Goal: Download file/media

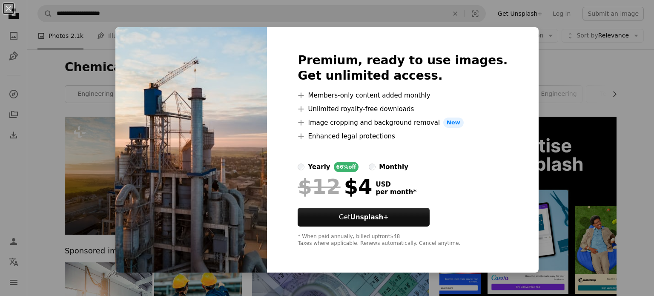
drag, startPoint x: 523, startPoint y: 89, endPoint x: 400, endPoint y: 110, distance: 124.8
click at [523, 88] on div "An X shape Premium, ready to use images. Get unlimited access. A plus sign Memb…" at bounding box center [327, 148] width 654 height 296
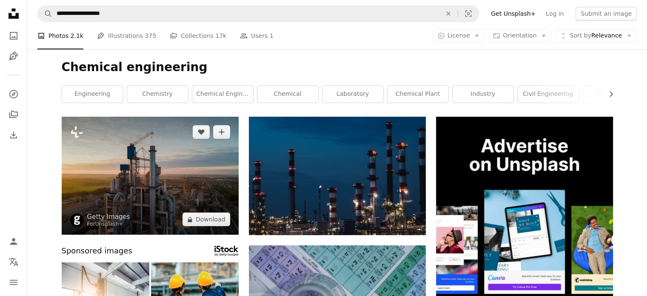
click at [146, 152] on img at bounding box center [150, 176] width 177 height 118
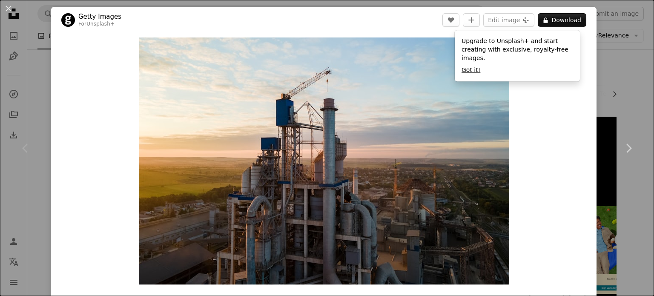
click at [464, 66] on button "Got it!" at bounding box center [470, 70] width 19 height 9
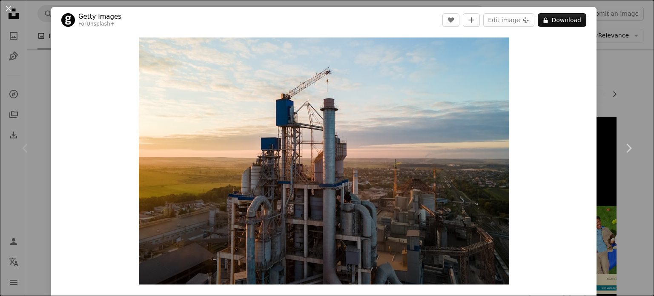
click at [505, 28] on header "Getty Images For Unsplash+ A heart A plus sign Edit image Plus sign for Unsplas…" at bounding box center [323, 20] width 545 height 26
click at [508, 24] on button "Edit image Plus sign for Unsplash+" at bounding box center [508, 20] width 51 height 14
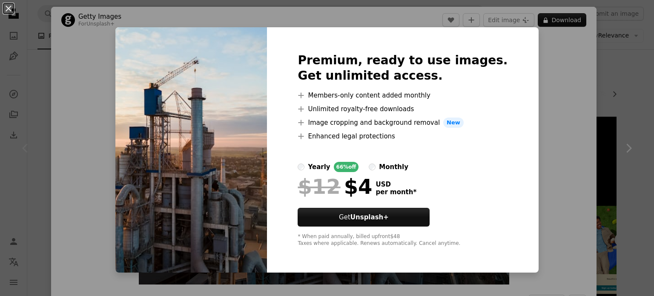
click at [531, 103] on div "An X shape Premium, ready to use images. Get unlimited access. A plus sign Memb…" at bounding box center [327, 148] width 654 height 296
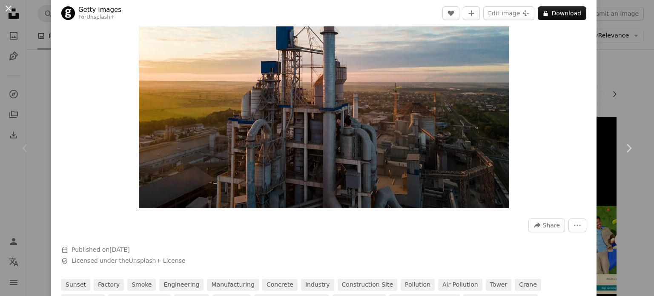
scroll to position [113, 0]
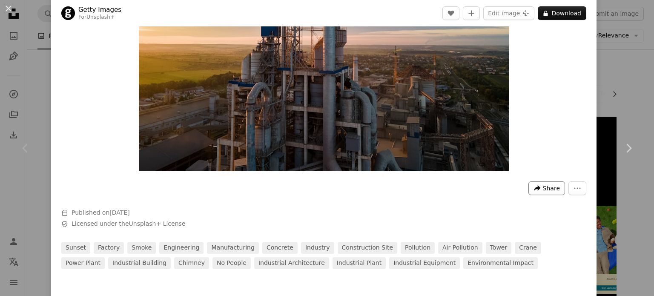
click at [553, 187] on button "A forward-right arrow Share" at bounding box center [546, 188] width 37 height 14
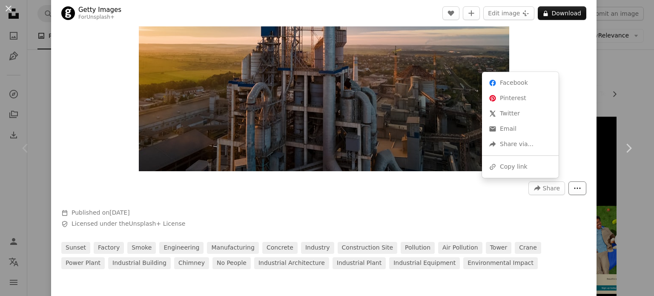
click at [567, 187] on dialog "An X shape Chevron left Chevron right Getty Images For Unsplash+ A heart A plus…" at bounding box center [327, 148] width 654 height 296
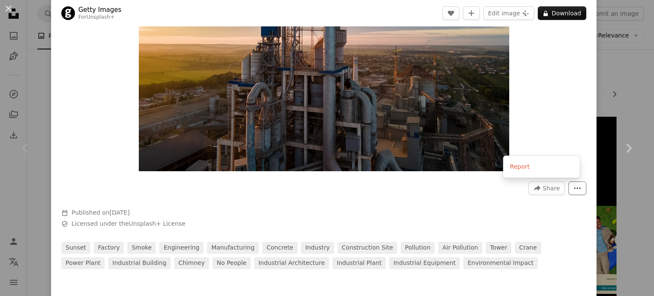
click at [573, 188] on icon "More Actions" at bounding box center [577, 188] width 8 height 8
click at [526, 100] on dialog "An X shape Chevron left Chevron right Getty Images For Unsplash+ A heart A plus…" at bounding box center [327, 148] width 654 height 296
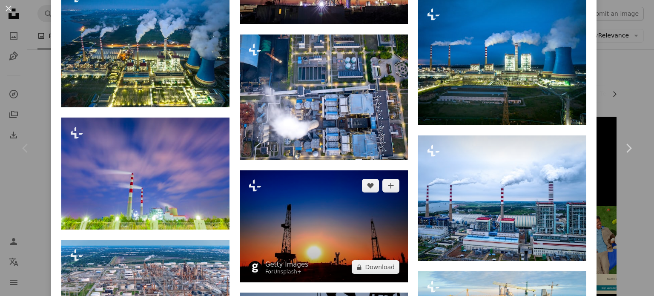
scroll to position [1731, 0]
